Goal: Task Accomplishment & Management: Use online tool/utility

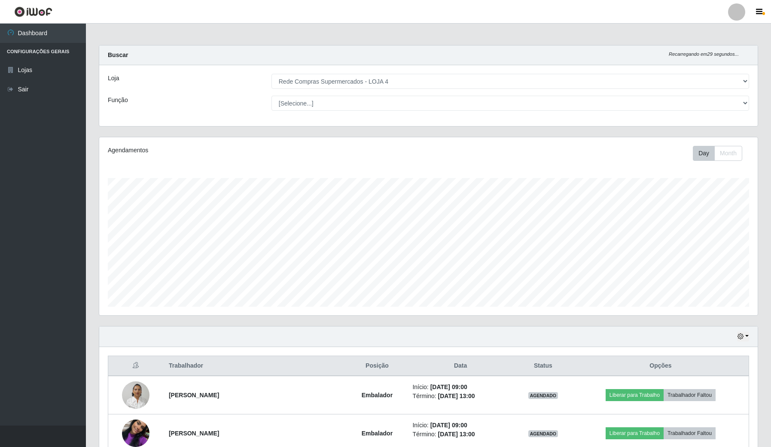
select select "159"
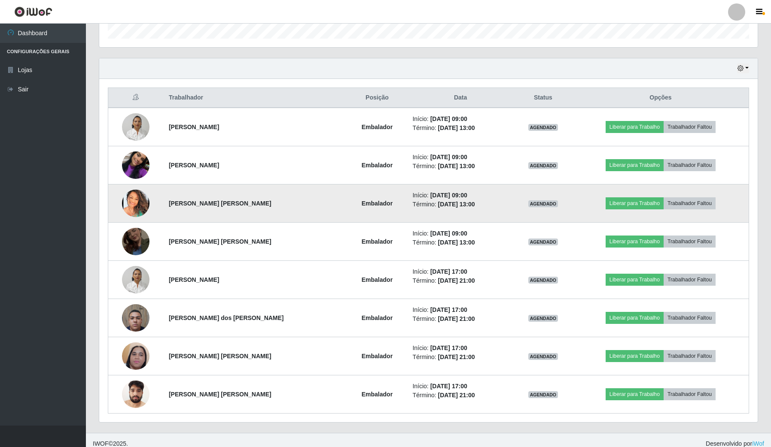
scroll to position [179, 658]
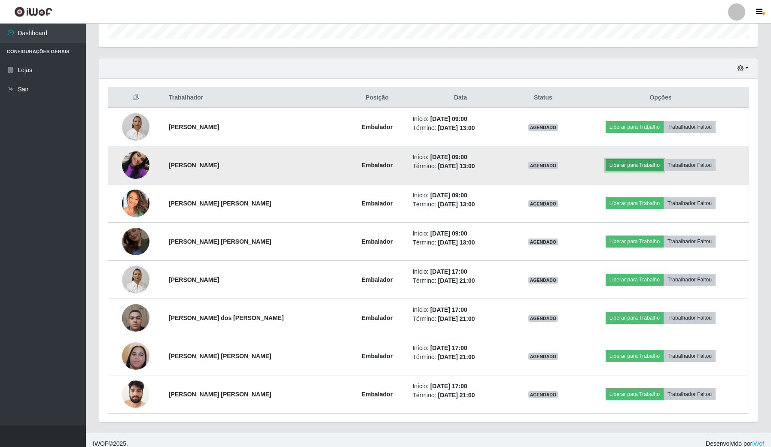
click at [621, 162] on button "Liberar para Trabalho" at bounding box center [635, 165] width 58 height 12
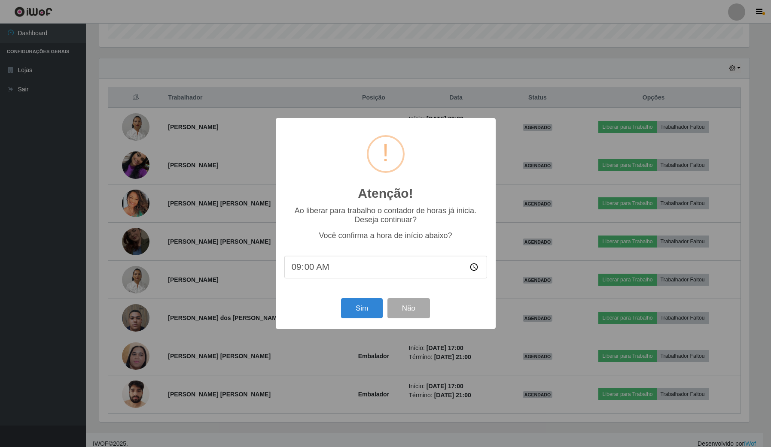
scroll to position [179, 652]
click at [368, 316] on button "Sim" at bounding box center [363, 308] width 42 height 20
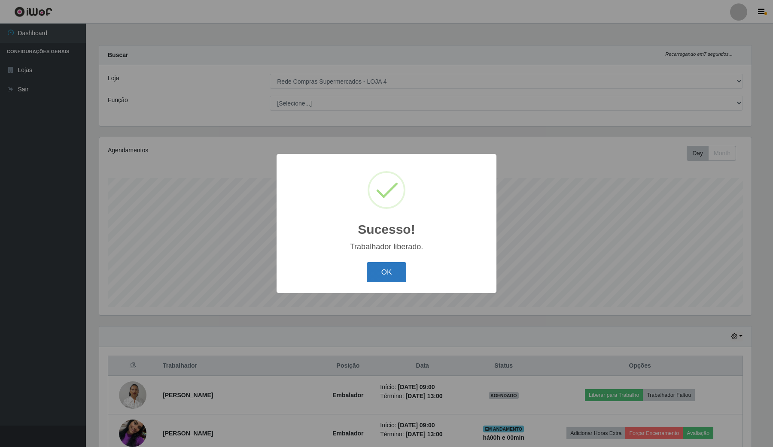
click at [393, 265] on button "OK" at bounding box center [387, 272] width 40 height 20
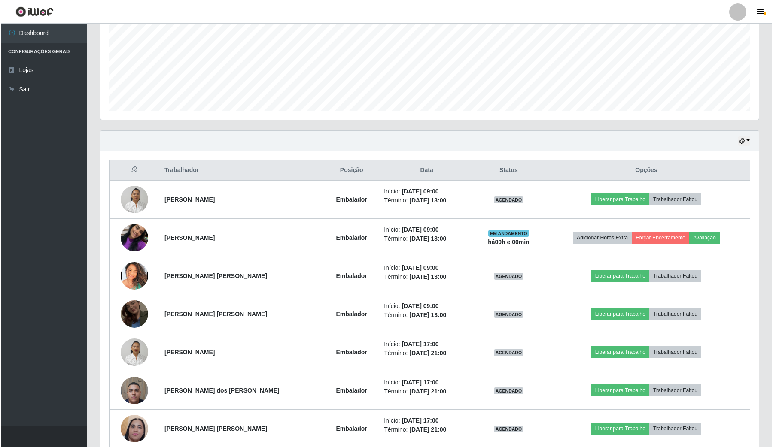
scroll to position [215, 0]
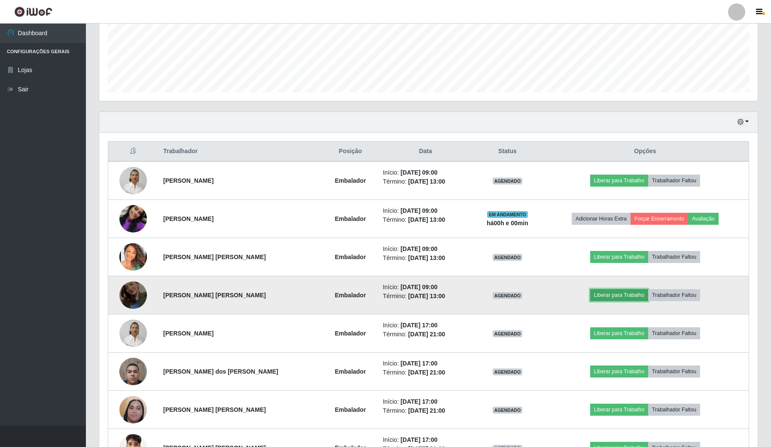
click at [605, 294] on button "Liberar para Trabalho" at bounding box center [619, 295] width 58 height 12
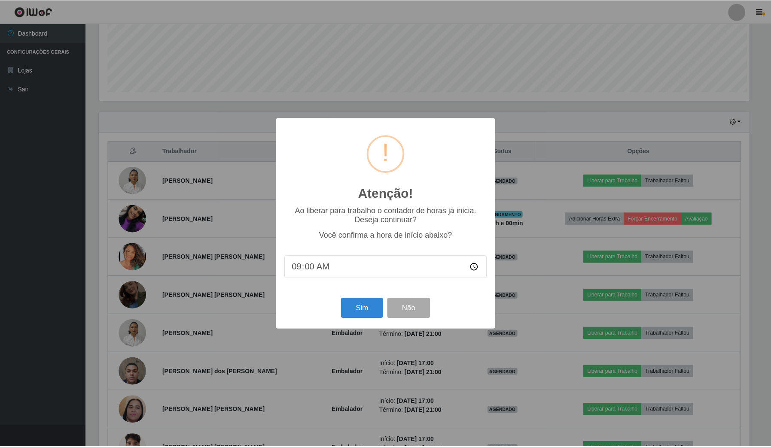
scroll to position [179, 652]
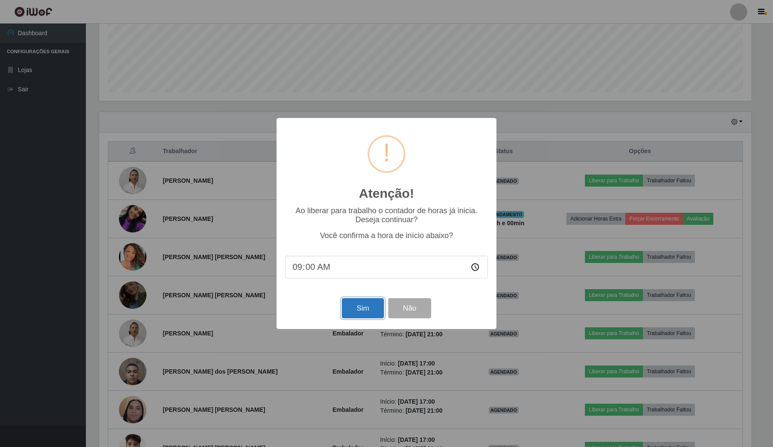
click at [370, 307] on button "Sim" at bounding box center [363, 308] width 42 height 20
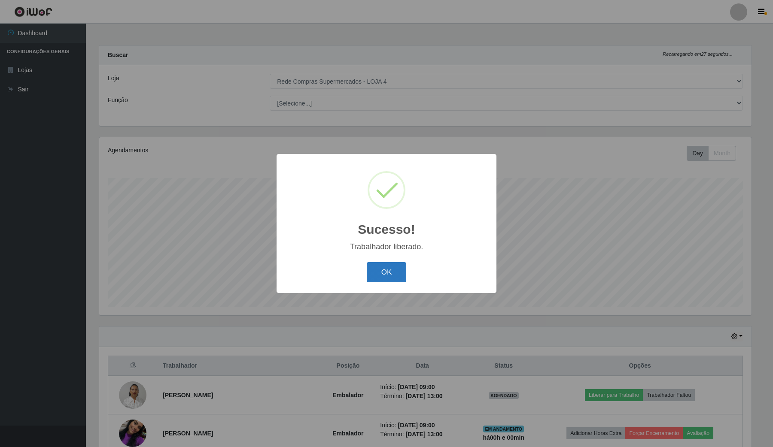
click at [371, 263] on button "OK" at bounding box center [387, 272] width 40 height 20
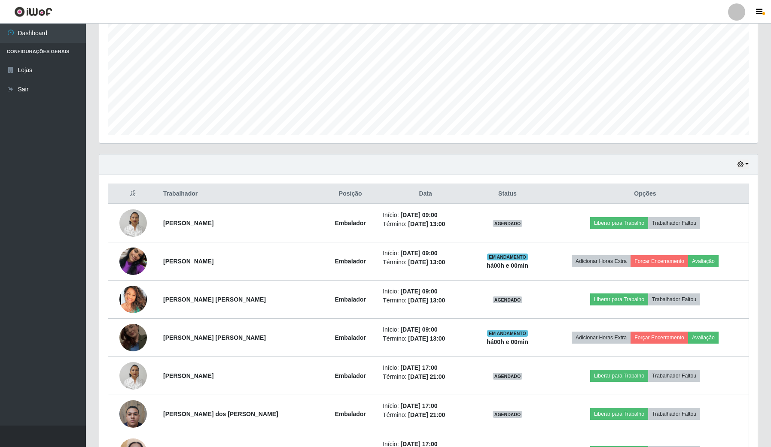
scroll to position [215, 0]
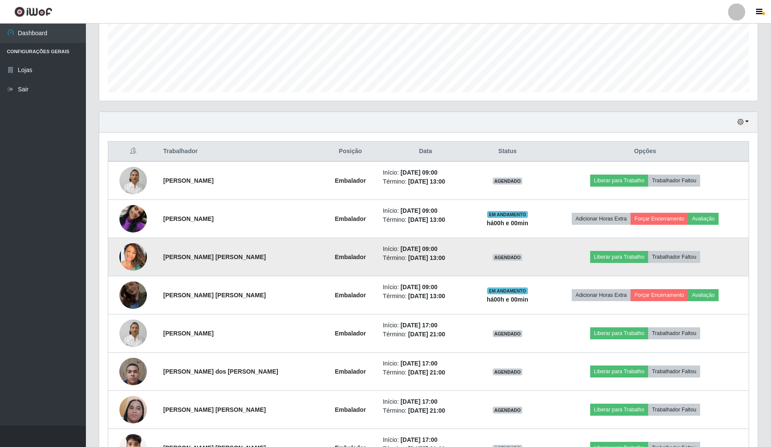
click at [615, 251] on td "Liberar para Trabalho Trabalhador Faltou" at bounding box center [645, 257] width 207 height 38
click at [615, 255] on button "Liberar para Trabalho" at bounding box center [619, 257] width 58 height 12
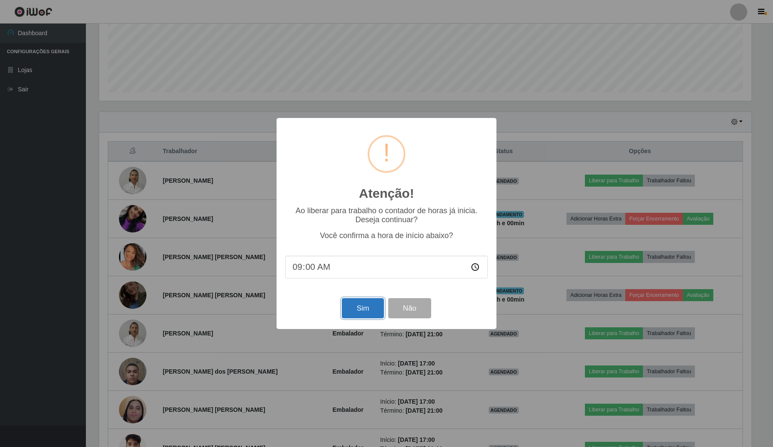
click at [376, 313] on button "Sim" at bounding box center [363, 308] width 42 height 20
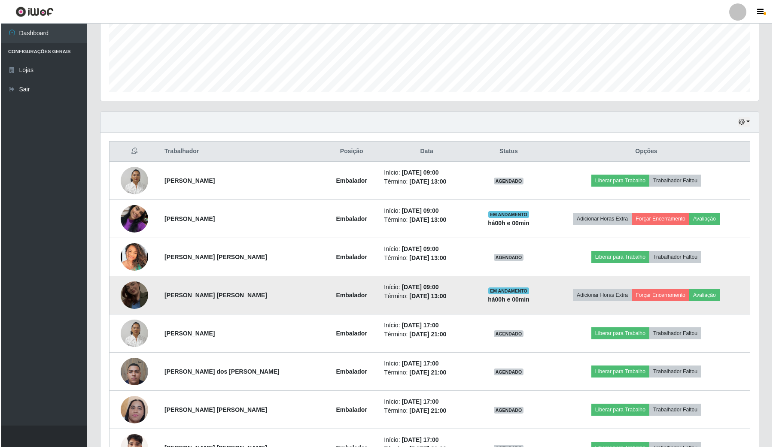
scroll to position [0, 0]
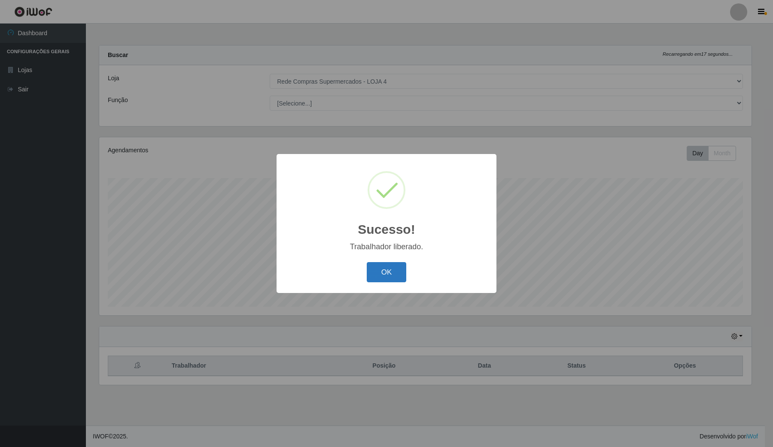
click at [387, 275] on button "OK" at bounding box center [387, 272] width 40 height 20
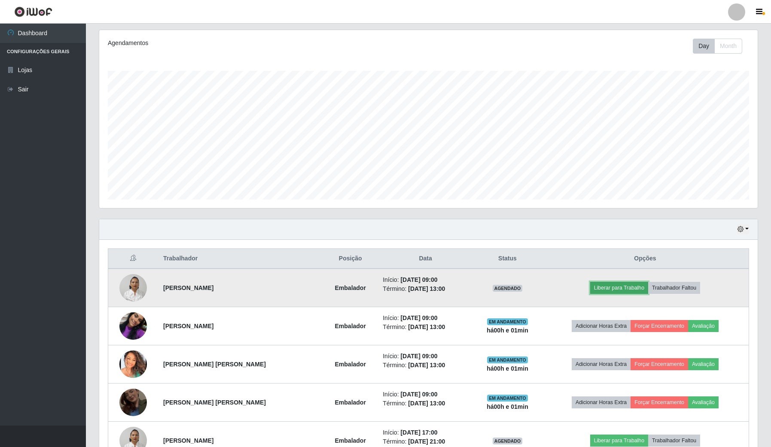
click at [632, 289] on button "Liberar para Trabalho" at bounding box center [619, 288] width 58 height 12
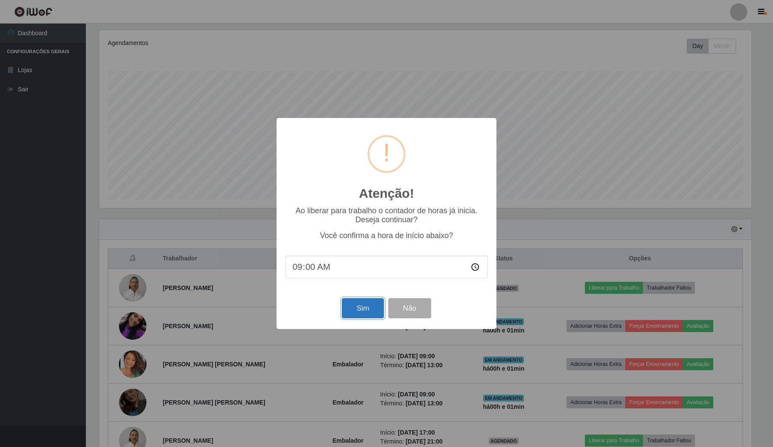
click at [359, 309] on button "Sim" at bounding box center [363, 308] width 42 height 20
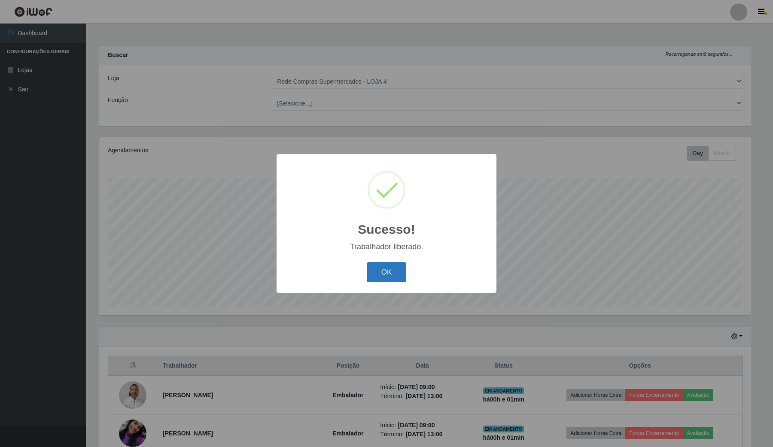
click at [391, 276] on button "OK" at bounding box center [387, 272] width 40 height 20
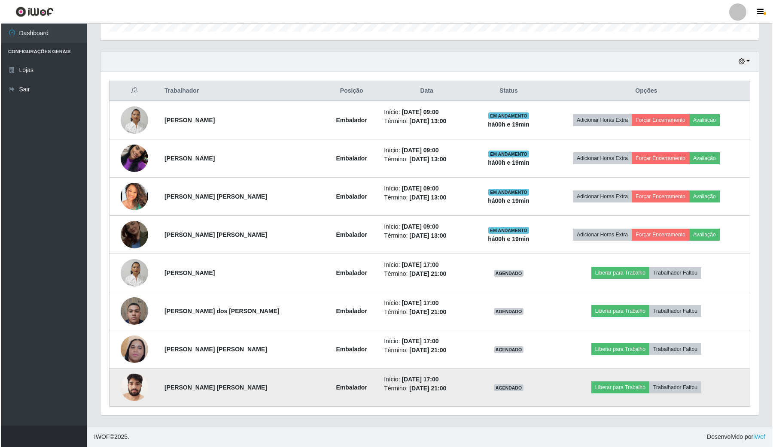
scroll to position [277, 0]
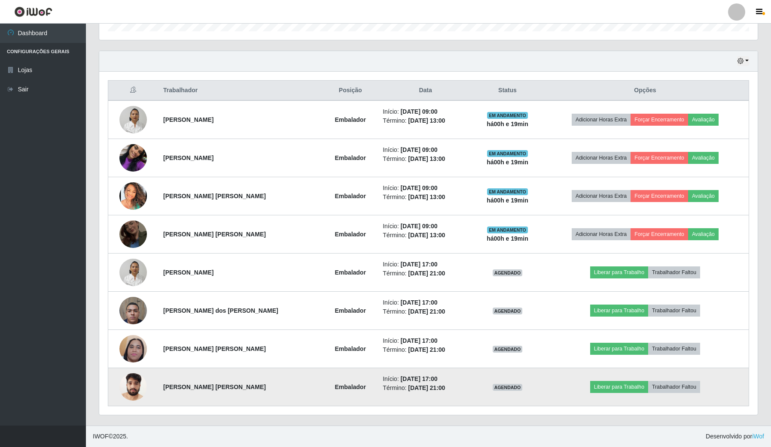
click at [138, 387] on img at bounding box center [132, 387] width 27 height 37
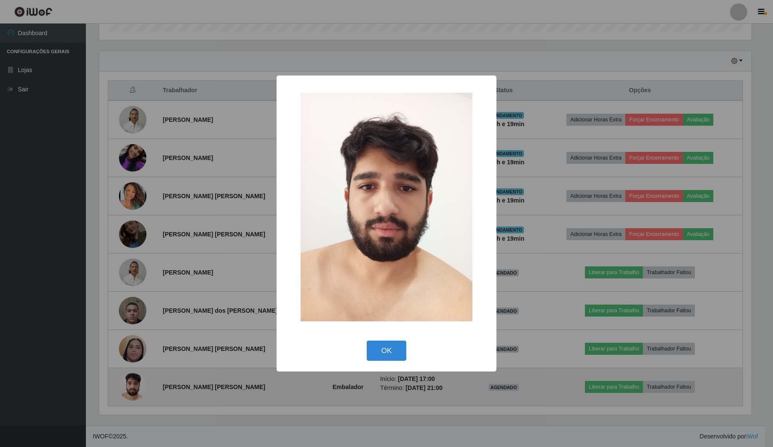
click at [138, 387] on div "× OK Cancel" at bounding box center [386, 223] width 773 height 447
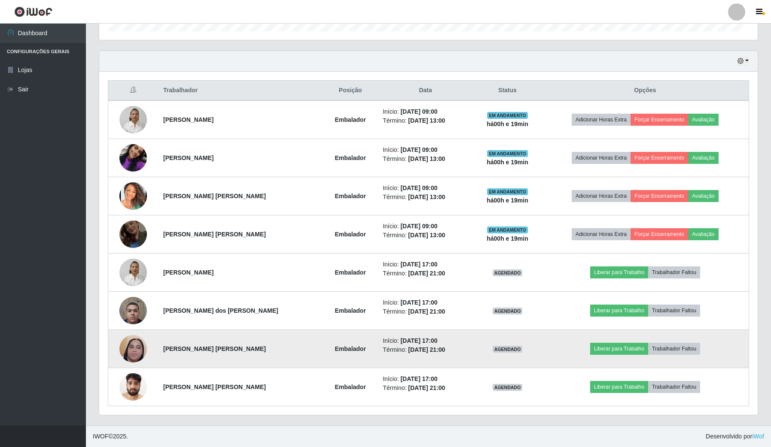
scroll to position [179, 658]
click at [139, 354] on img at bounding box center [132, 349] width 27 height 61
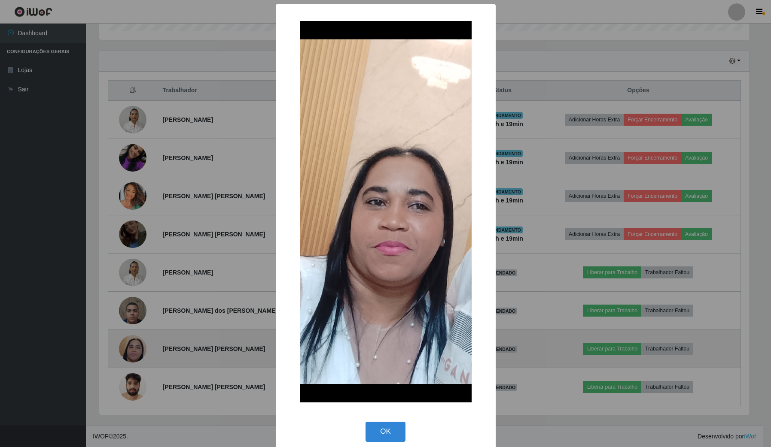
scroll to position [179, 652]
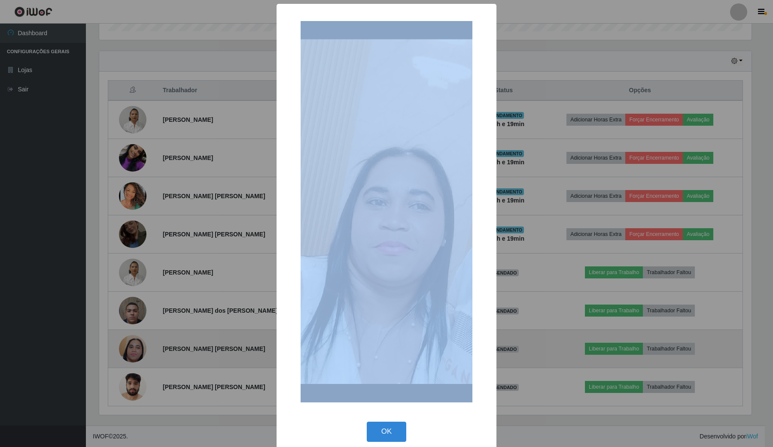
click at [139, 354] on div "× OK Cancel" at bounding box center [386, 223] width 773 height 447
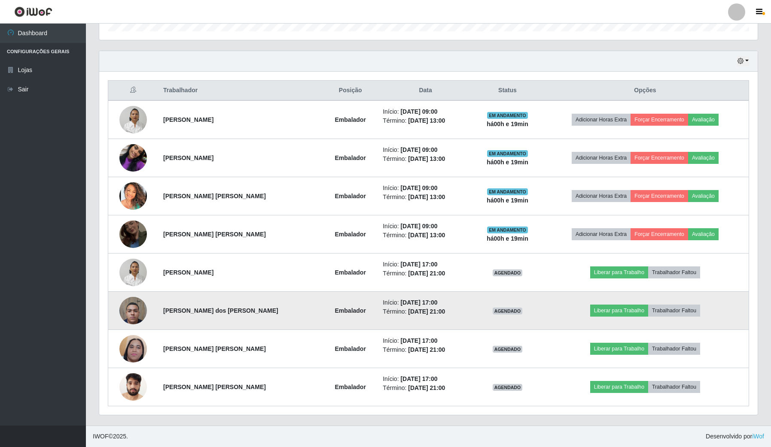
click at [134, 306] on img at bounding box center [132, 310] width 27 height 37
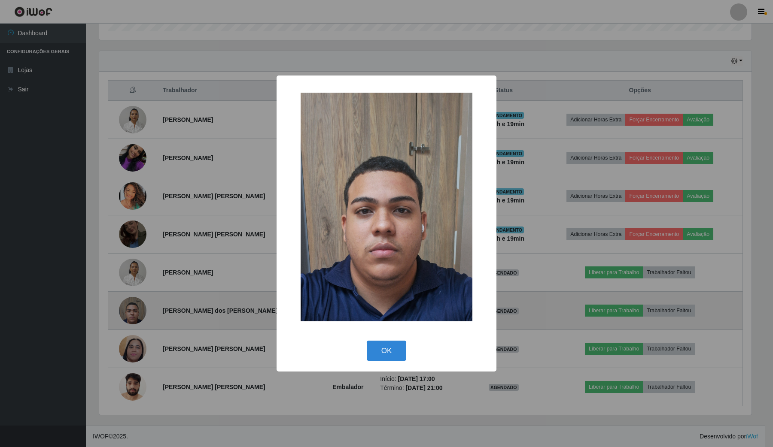
click at [134, 306] on div "× OK Cancel" at bounding box center [386, 223] width 773 height 447
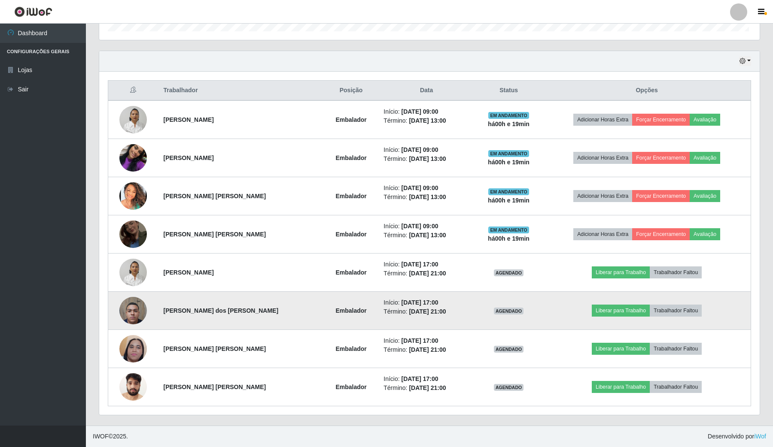
scroll to position [179, 658]
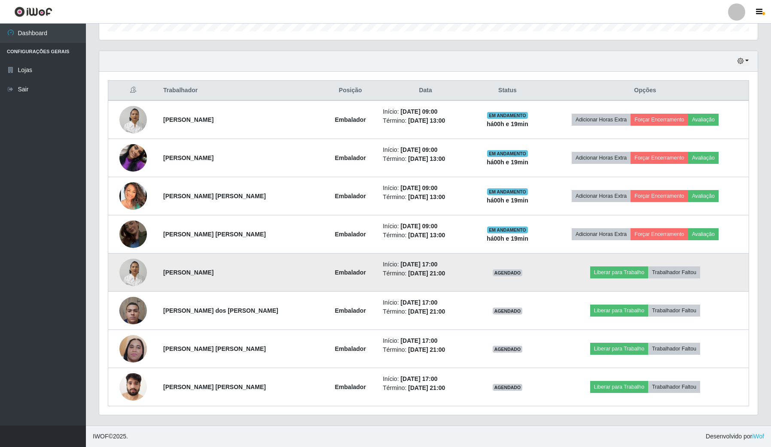
click at [134, 284] on img at bounding box center [132, 272] width 27 height 37
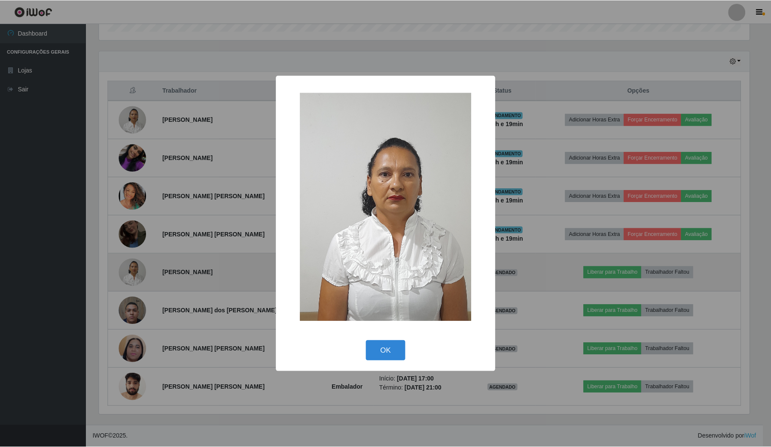
scroll to position [179, 652]
click at [134, 284] on div "× OK Cancel" at bounding box center [386, 223] width 773 height 447
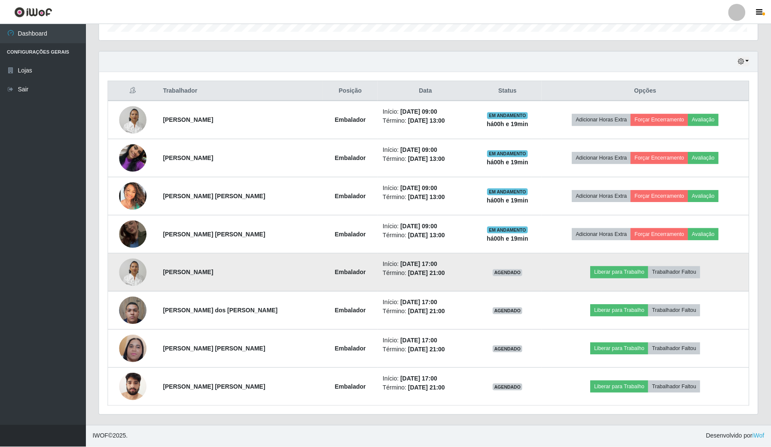
scroll to position [179, 658]
